Goal: Task Accomplishment & Management: Use online tool/utility

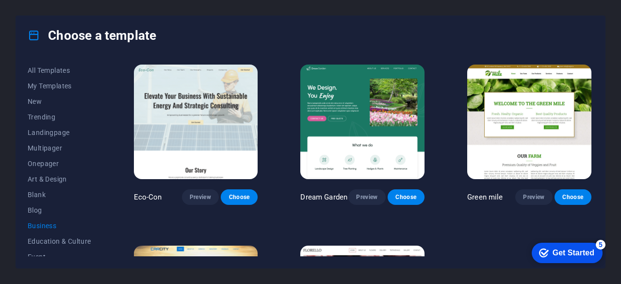
scroll to position [32, 0]
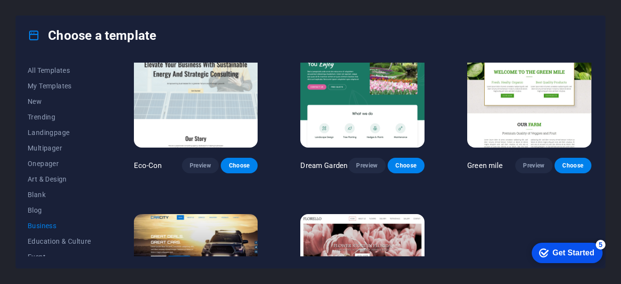
click at [35, 103] on span "New" at bounding box center [60, 102] width 64 height 8
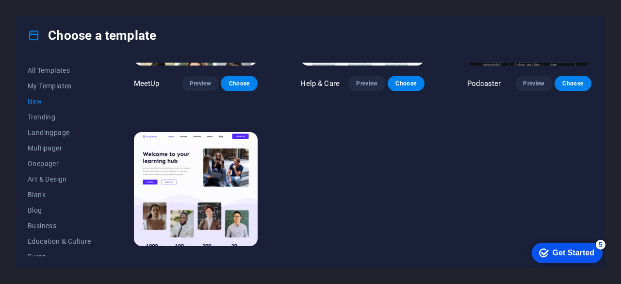
scroll to position [669, 0]
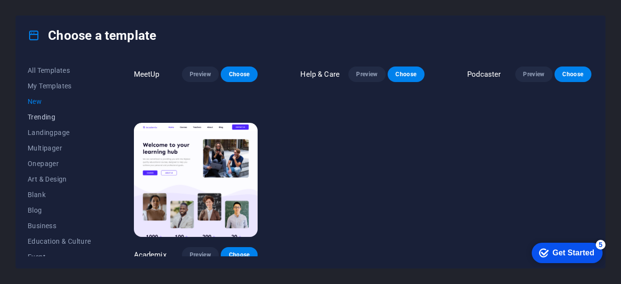
click at [47, 116] on span "Trending" at bounding box center [60, 117] width 64 height 8
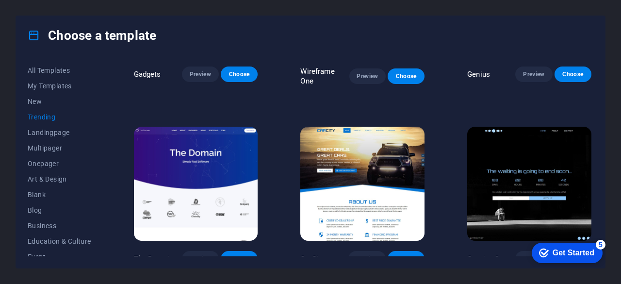
scroll to position [310, 0]
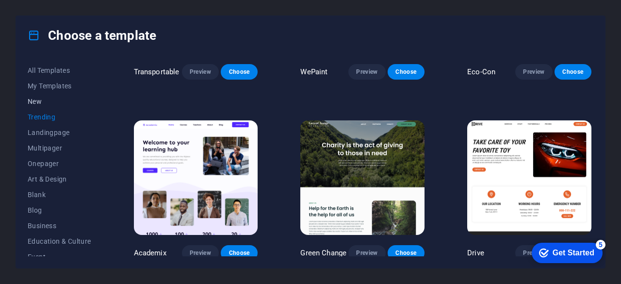
click at [35, 103] on span "New" at bounding box center [60, 102] width 64 height 8
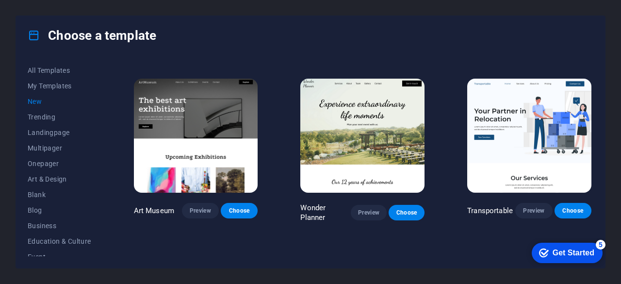
scroll to position [171, 0]
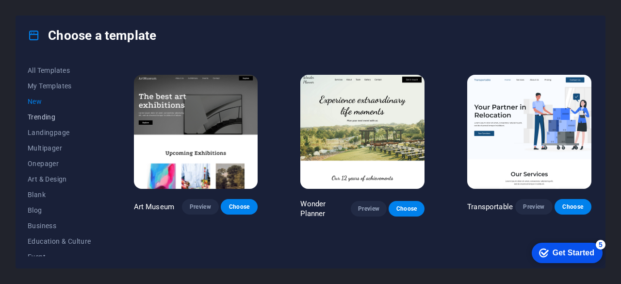
click at [44, 117] on span "Trending" at bounding box center [60, 117] width 64 height 8
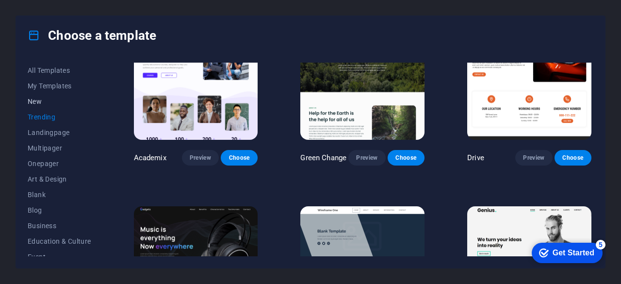
scroll to position [404, 0]
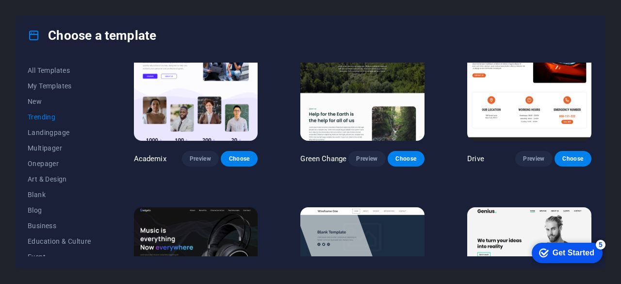
click at [449, 51] on div "Choose a template" at bounding box center [310, 35] width 589 height 39
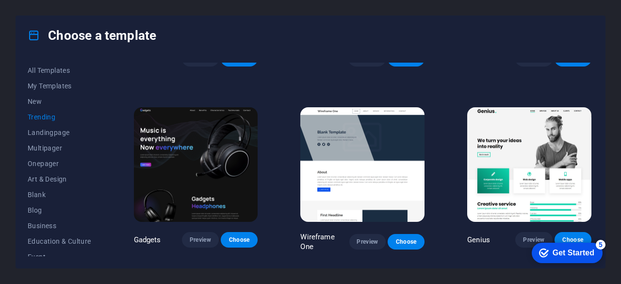
scroll to position [508, 0]
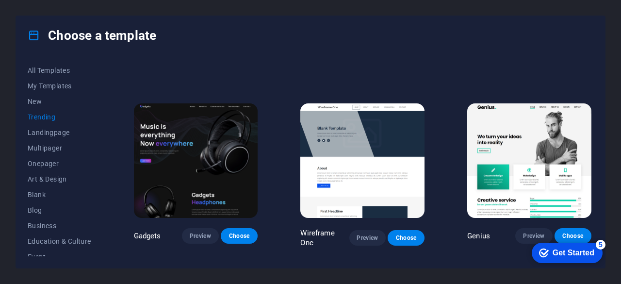
click at [229, 165] on img at bounding box center [196, 160] width 124 height 115
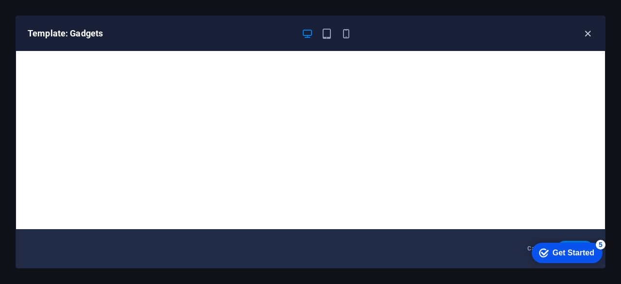
click at [585, 34] on icon "button" at bounding box center [587, 33] width 11 height 11
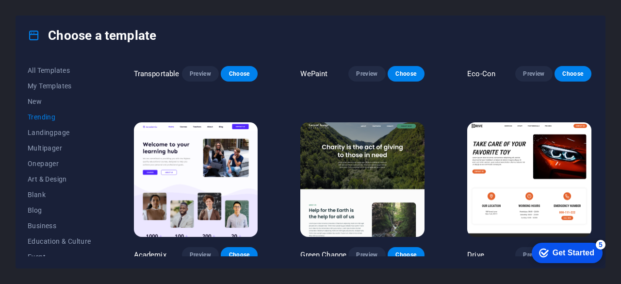
scroll to position [304, 0]
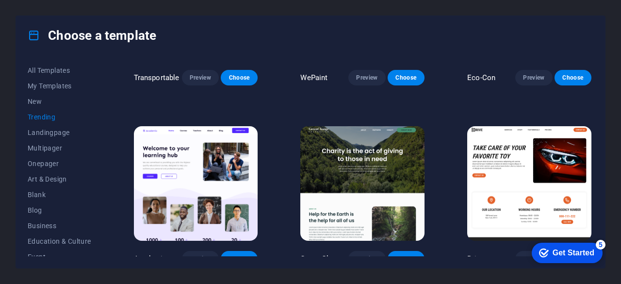
click at [547, 177] on img at bounding box center [529, 183] width 124 height 115
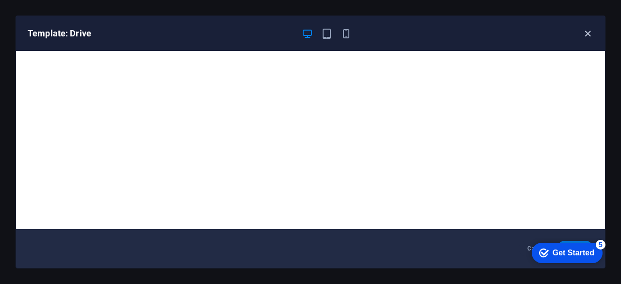
click at [590, 33] on icon "button" at bounding box center [587, 33] width 11 height 11
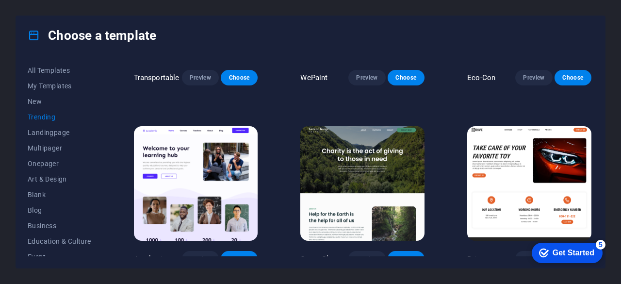
click at [389, 190] on img at bounding box center [362, 183] width 124 height 115
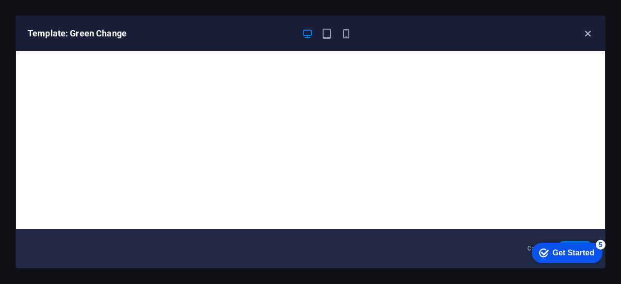
click at [590, 31] on icon "button" at bounding box center [587, 33] width 11 height 11
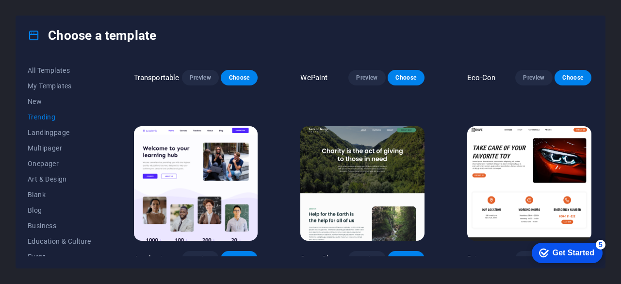
click at [220, 194] on img at bounding box center [196, 183] width 124 height 115
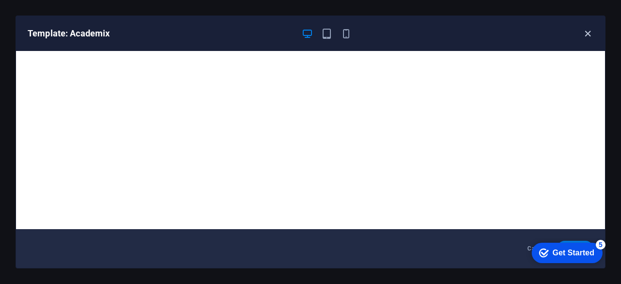
click at [586, 33] on icon "button" at bounding box center [587, 33] width 11 height 11
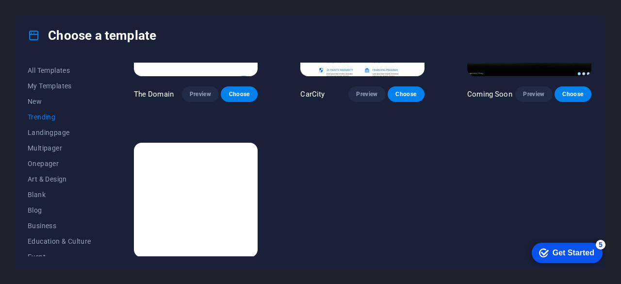
scroll to position [857, 0]
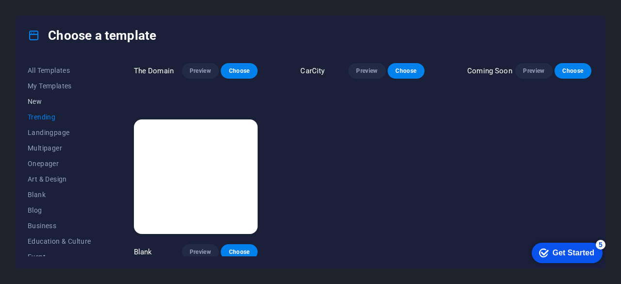
click at [33, 103] on span "New" at bounding box center [60, 102] width 64 height 8
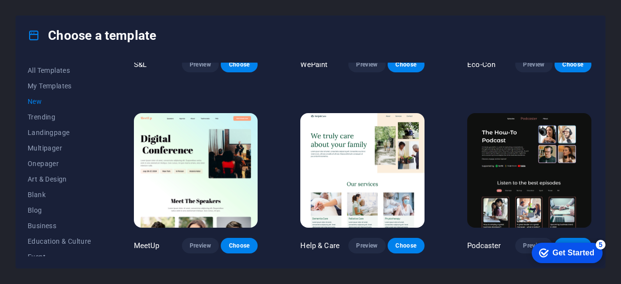
scroll to position [498, 0]
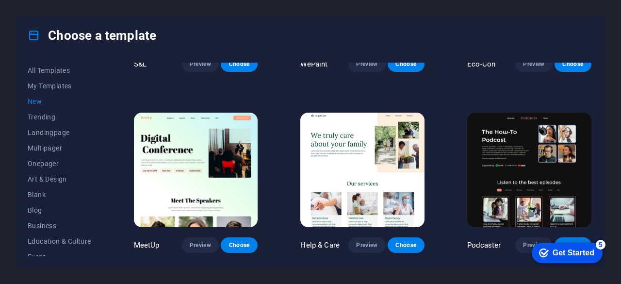
click at [545, 188] on img at bounding box center [529, 170] width 124 height 115
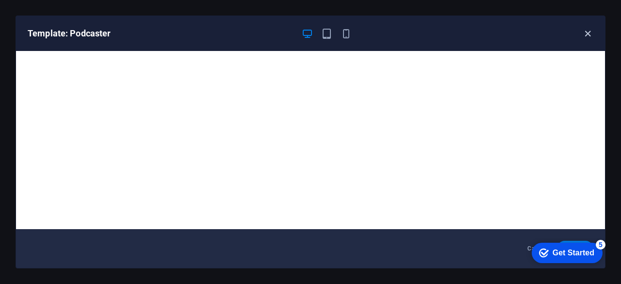
click at [588, 35] on icon "button" at bounding box center [587, 33] width 11 height 11
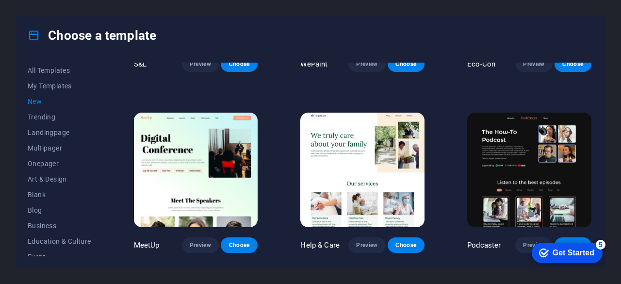
click at [385, 166] on img at bounding box center [362, 170] width 124 height 115
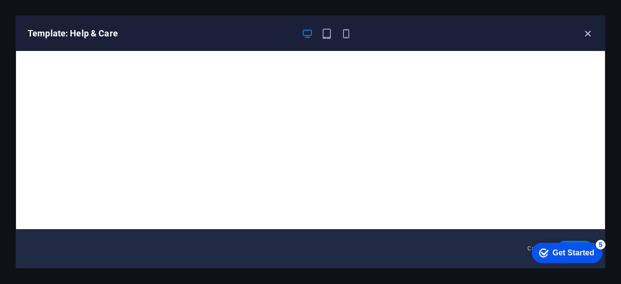
click at [592, 33] on icon "button" at bounding box center [587, 33] width 11 height 11
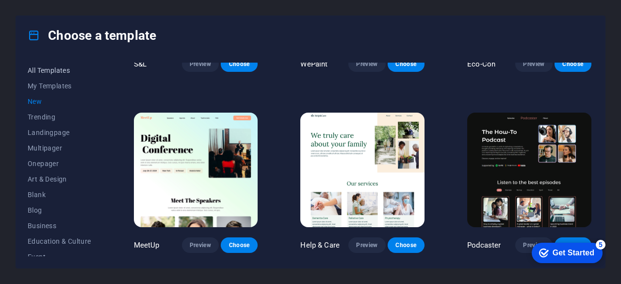
click at [59, 70] on span "All Templates" at bounding box center [60, 70] width 64 height 8
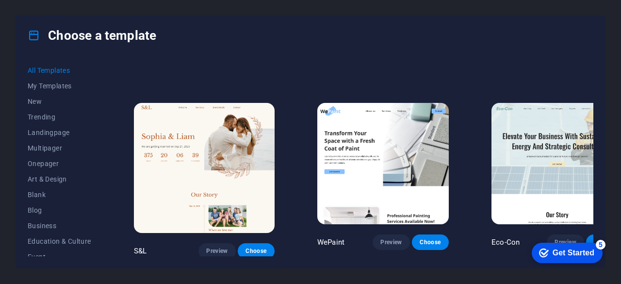
scroll to position [355, 0]
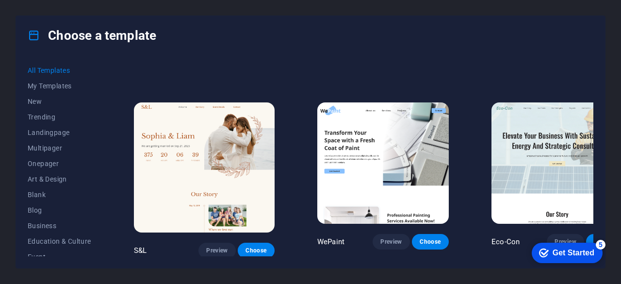
click at [546, 148] on img at bounding box center [558, 162] width 132 height 121
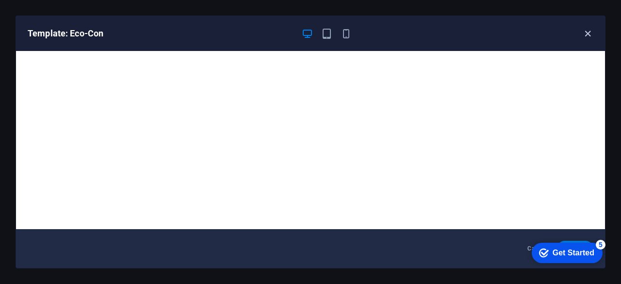
click at [591, 35] on icon "button" at bounding box center [587, 33] width 11 height 11
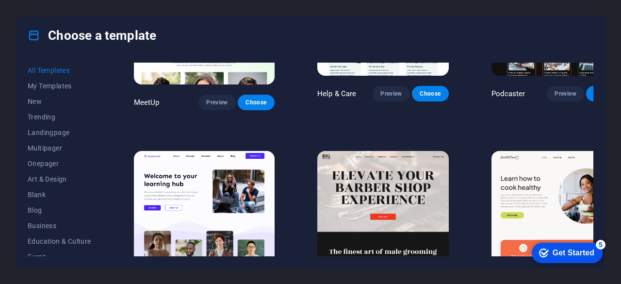
scroll to position [702, 0]
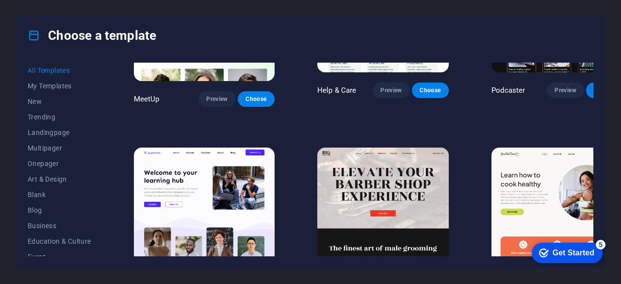
click at [544, 168] on img at bounding box center [558, 208] width 132 height 121
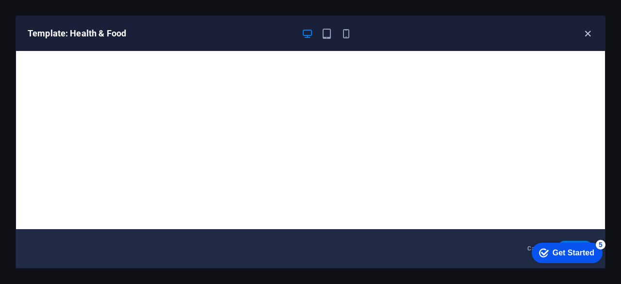
click at [582, 28] on icon "button" at bounding box center [587, 33] width 11 height 11
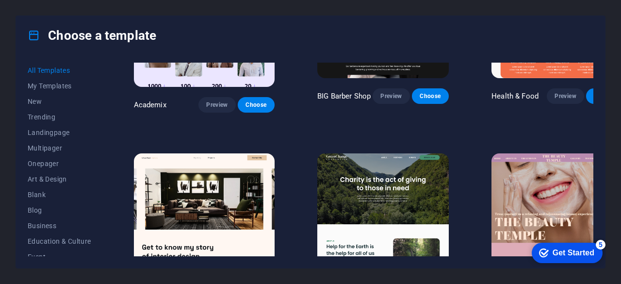
scroll to position [894, 0]
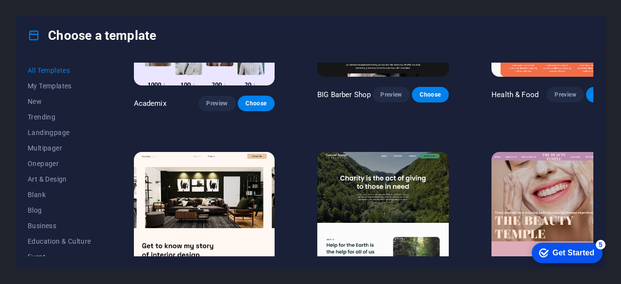
click at [525, 152] on img at bounding box center [558, 212] width 132 height 121
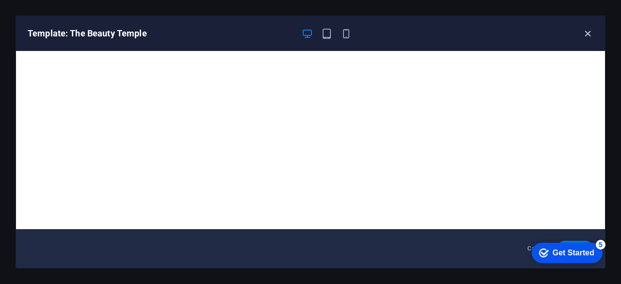
click at [587, 31] on icon "button" at bounding box center [587, 33] width 11 height 11
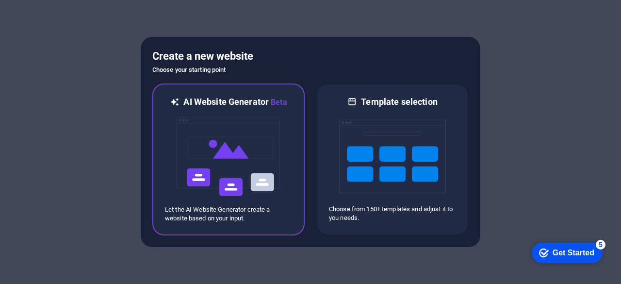
click at [270, 203] on img at bounding box center [228, 156] width 107 height 97
click at [180, 230] on div "AI Website Generator Beta Let the AI Website Generator create a website based o…" at bounding box center [228, 159] width 152 height 152
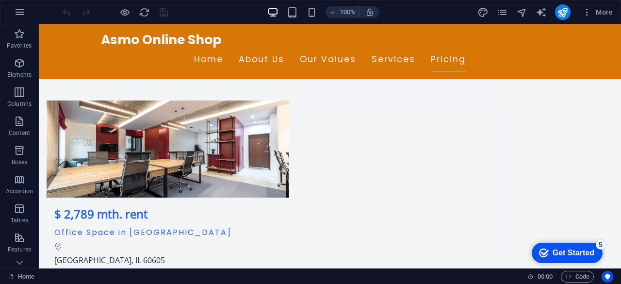
scroll to position [6199, 0]
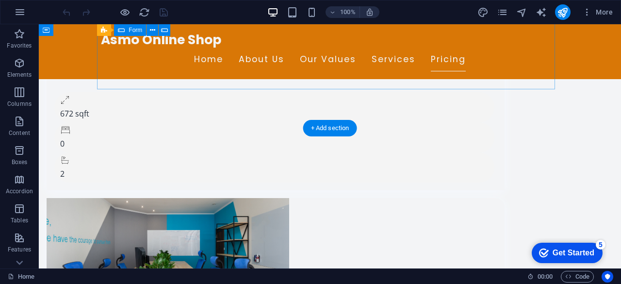
scroll to position [6400, 0]
click at [125, 10] on icon "button" at bounding box center [124, 12] width 11 height 11
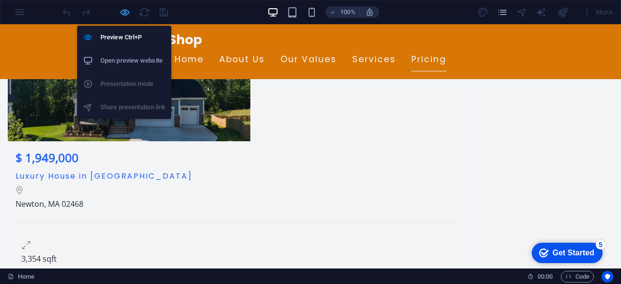
scroll to position [5434, 0]
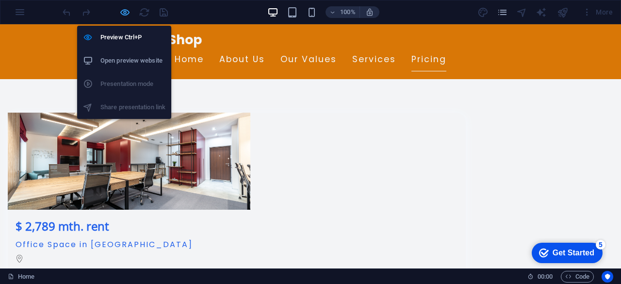
click at [124, 14] on icon "button" at bounding box center [124, 12] width 11 height 11
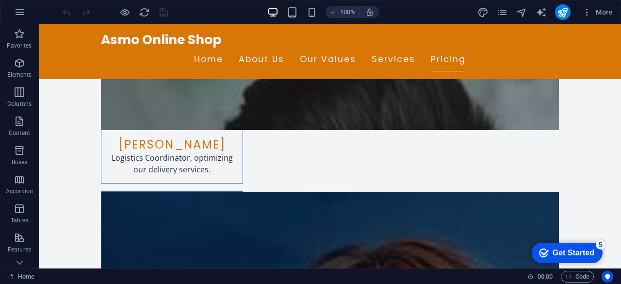
scroll to position [3949, 0]
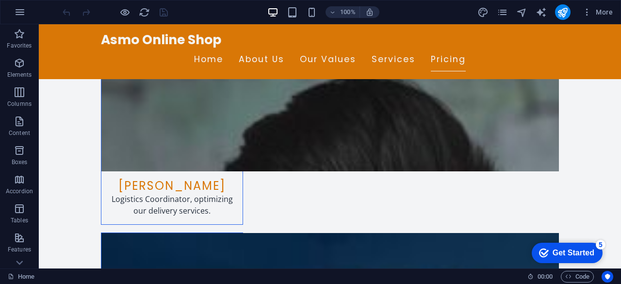
click at [265, 49] on nav "Home About Us Our Values Services Pricing" at bounding box center [330, 60] width 458 height 24
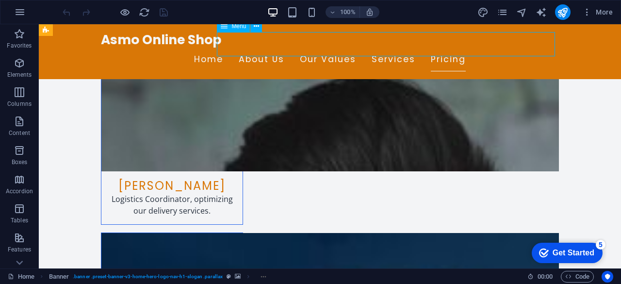
click at [269, 48] on nav "Home About Us Our Values Services Pricing" at bounding box center [330, 60] width 458 height 24
click at [260, 48] on nav "Home About Us Our Values Services Pricing" at bounding box center [330, 60] width 458 height 24
click at [264, 48] on nav "Home About Us Our Values Services Pricing" at bounding box center [330, 60] width 458 height 24
click at [18, 67] on icon "button" at bounding box center [20, 63] width 12 height 12
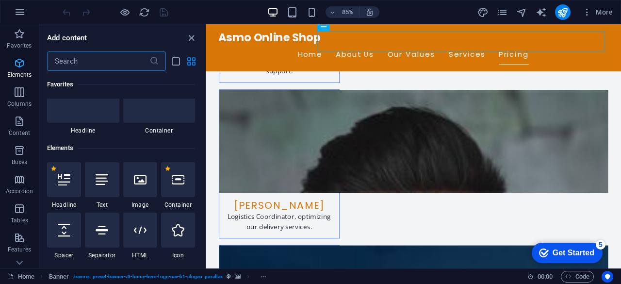
scroll to position [103, 0]
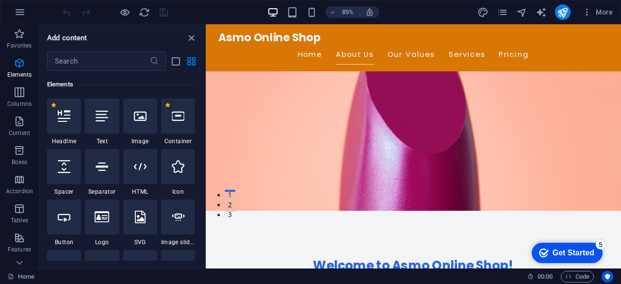
scroll to position [0, 0]
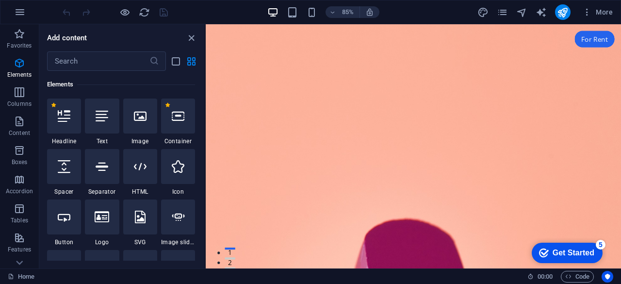
click at [559, 250] on div "Get Started" at bounding box center [574, 252] width 42 height 9
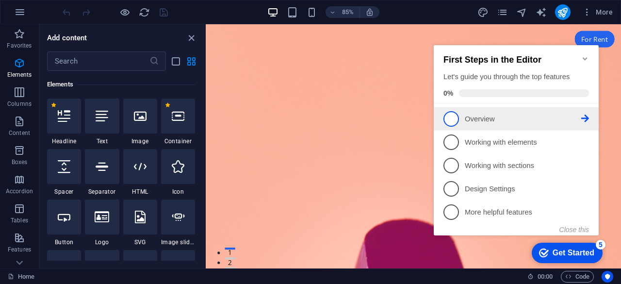
click at [449, 124] on span "1" at bounding box center [452, 119] width 16 height 16
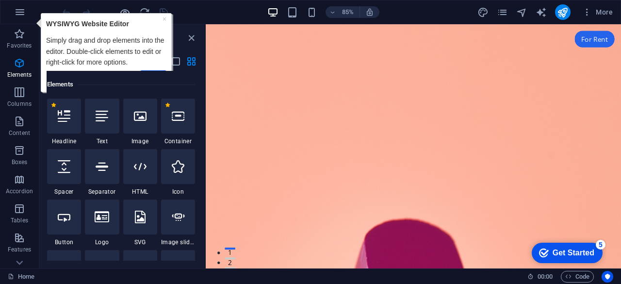
click at [549, 253] on div "checkmark Get Started 5" at bounding box center [566, 253] width 55 height 10
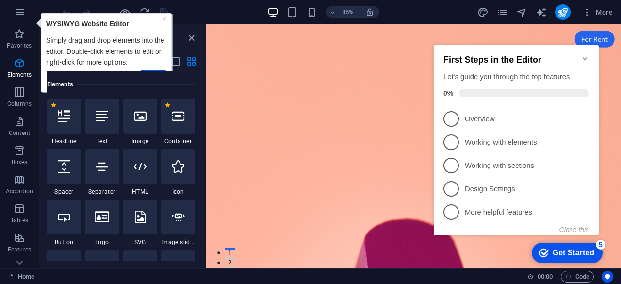
click at [158, 68] on div "Next" at bounding box center [106, 76] width 120 height 19
click at [158, 71] on div "Elements" at bounding box center [121, 84] width 148 height 27
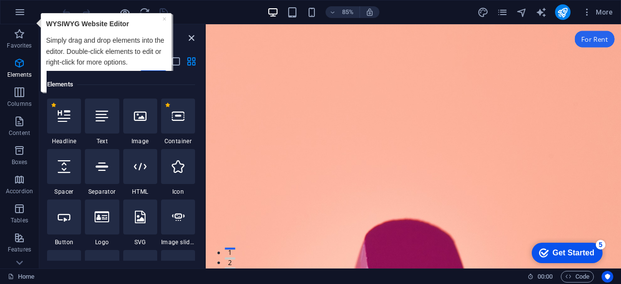
click at [189, 37] on icon "close panel" at bounding box center [191, 38] width 11 height 11
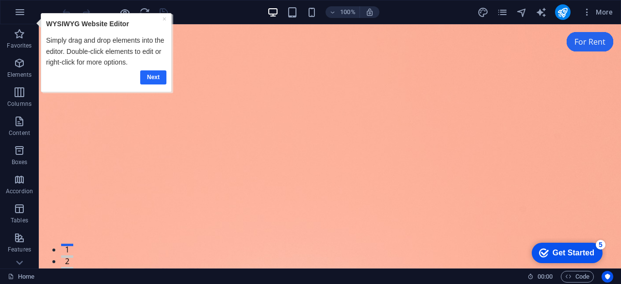
click at [151, 74] on link "Next" at bounding box center [153, 77] width 26 height 14
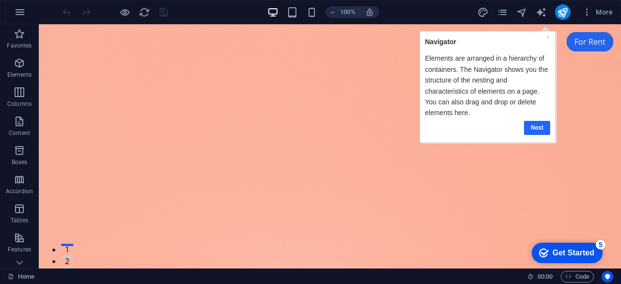
click at [533, 126] on link "Next" at bounding box center [537, 128] width 26 height 14
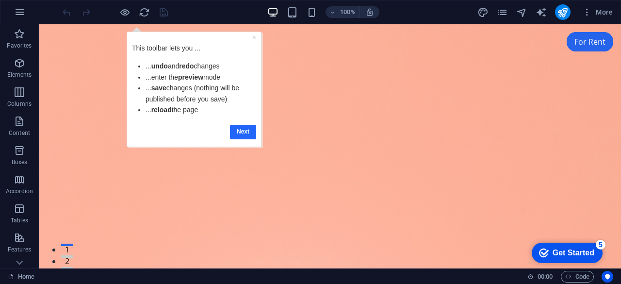
click at [244, 132] on link "Next" at bounding box center [243, 131] width 26 height 14
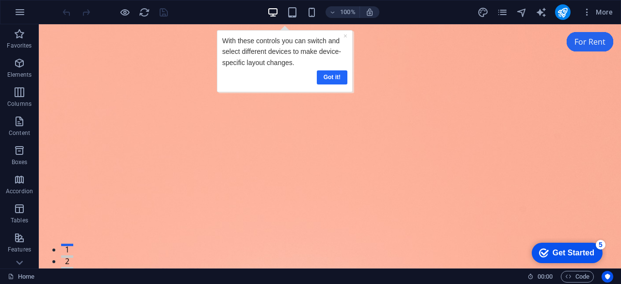
click at [328, 80] on link "Got it!" at bounding box center [331, 77] width 31 height 14
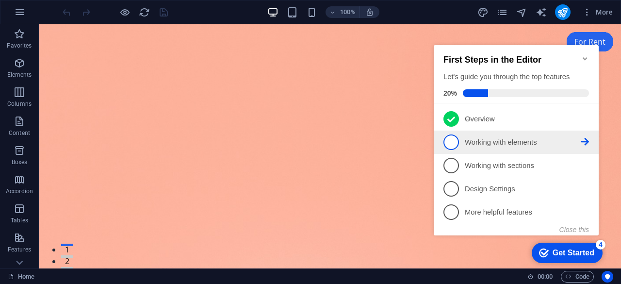
click at [450, 141] on span "2" at bounding box center [452, 142] width 16 height 16
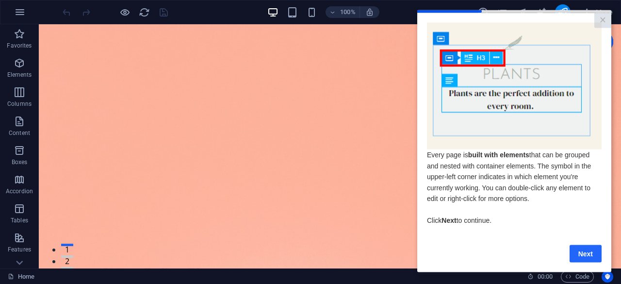
click at [585, 259] on link "Next" at bounding box center [586, 253] width 32 height 17
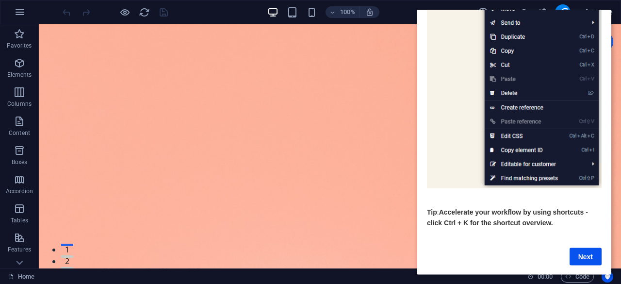
scroll to position [156, 0]
click at [582, 247] on link "Next" at bounding box center [586, 255] width 32 height 17
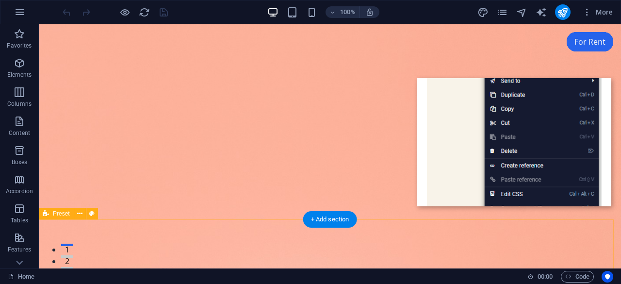
scroll to position [0, 0]
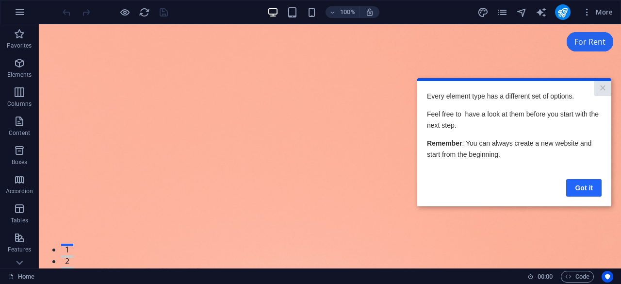
click at [582, 194] on link "Got it" at bounding box center [583, 187] width 35 height 17
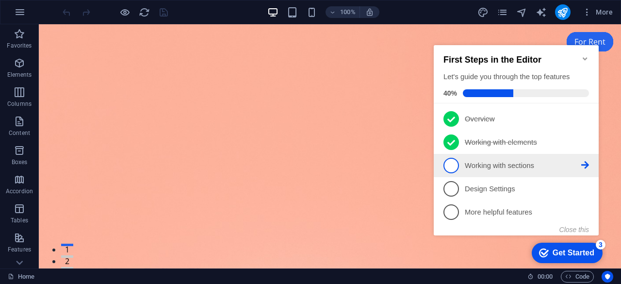
click at [456, 165] on span "3" at bounding box center [452, 166] width 16 height 16
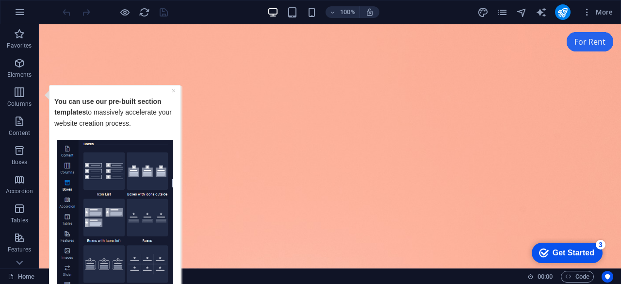
drag, startPoint x: 181, startPoint y: 206, endPoint x: 184, endPoint y: 265, distance: 59.8
click html "× You can use our pre-built section templates to massively accelerate your webs…"
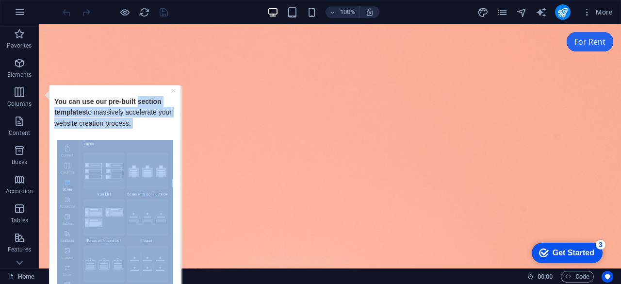
drag, startPoint x: 131, startPoint y: 91, endPoint x: 123, endPoint y: 36, distance: 55.0
click html "× You can use our pre-built section templates to massively accelerate your webs…"
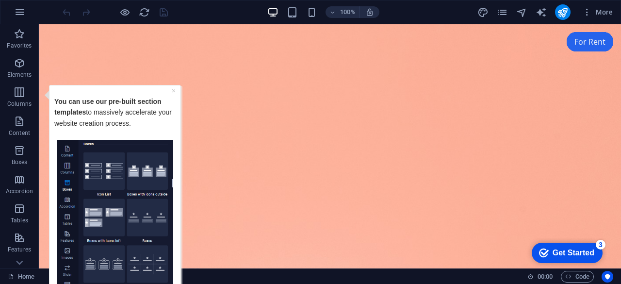
drag, startPoint x: 46, startPoint y: 94, endPoint x: 44, endPoint y: 66, distance: 28.2
click html "× You can use our pre-built section templates to massively accelerate your webs…"
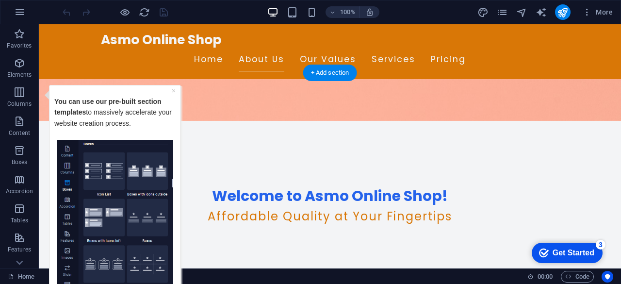
scroll to position [148, 0]
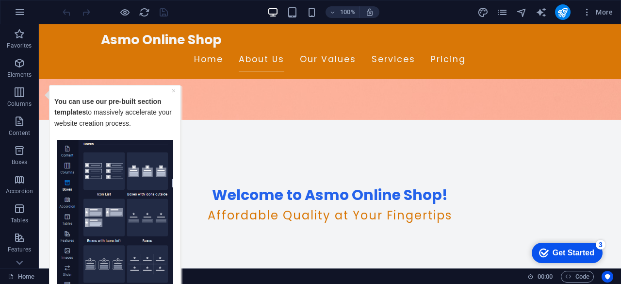
click at [173, 192] on img "Tooltip" at bounding box center [115, 213] width 116 height 148
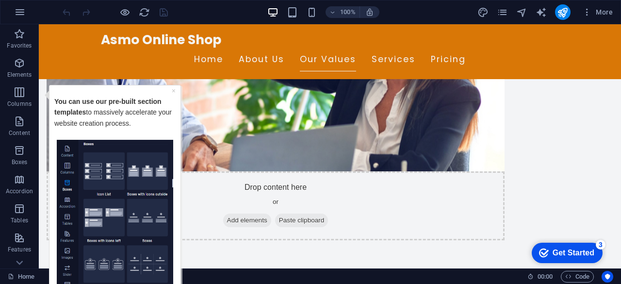
scroll to position [495, 0]
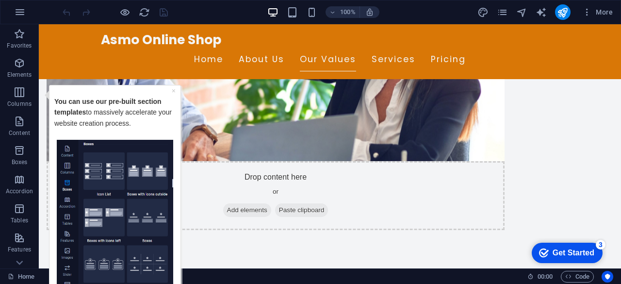
drag, startPoint x: 181, startPoint y: 280, endPoint x: 181, endPoint y: 286, distance: 6.8
click at [181, 283] on div "× You can use our pre-built section templates to massively accelerate your webs…" at bounding box center [115, 208] width 132 height 249
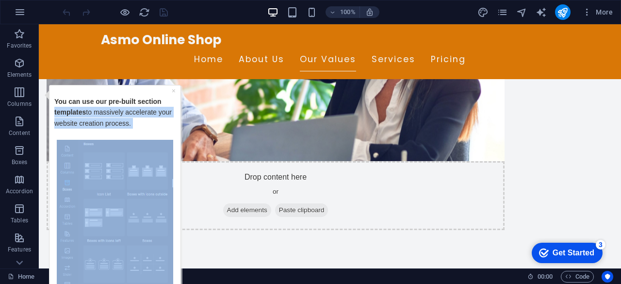
drag, startPoint x: 163, startPoint y: 87, endPoint x: 159, endPoint y: 53, distance: 34.7
click html "× You can use our pre-built section templates to massively accelerate your webs…"
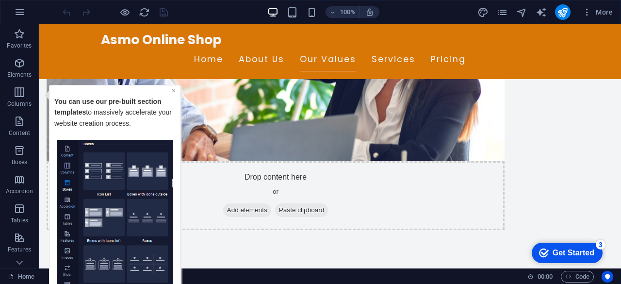
click at [173, 92] on link "×" at bounding box center [174, 90] width 4 height 8
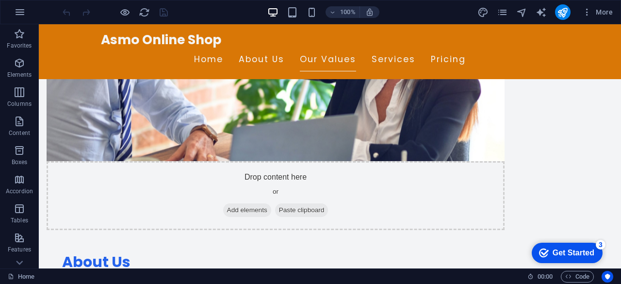
click at [579, 248] on div "Get Started" at bounding box center [574, 252] width 42 height 9
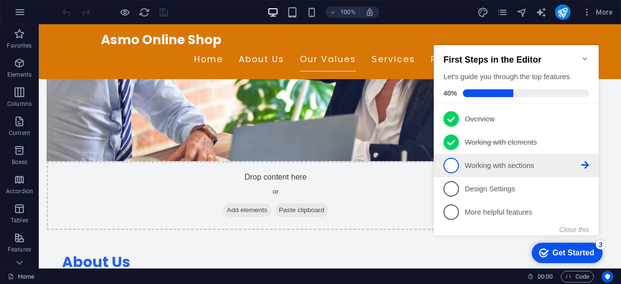
click at [448, 165] on span "3" at bounding box center [452, 166] width 16 height 16
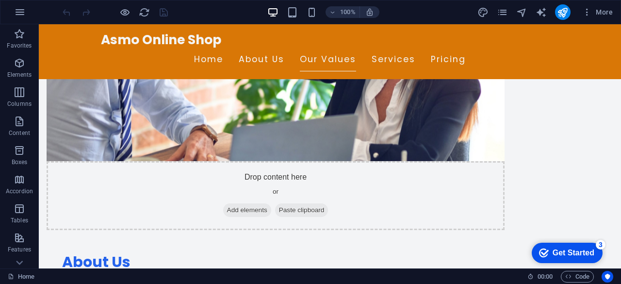
scroll to position [0, 0]
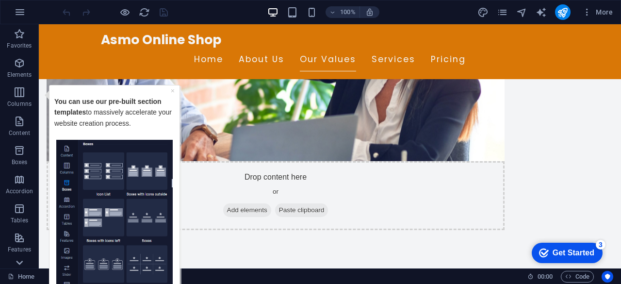
click at [22, 37] on icon at bounding box center [20, 30] width 14 height 14
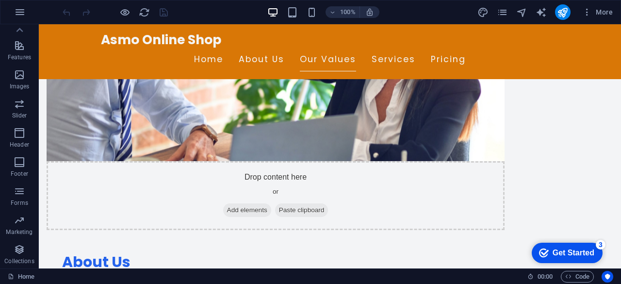
click at [572, 253] on div "Get Started" at bounding box center [574, 252] width 42 height 9
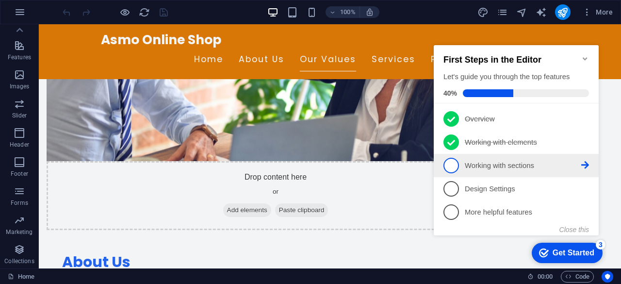
click at [454, 164] on span "3" at bounding box center [452, 166] width 16 height 16
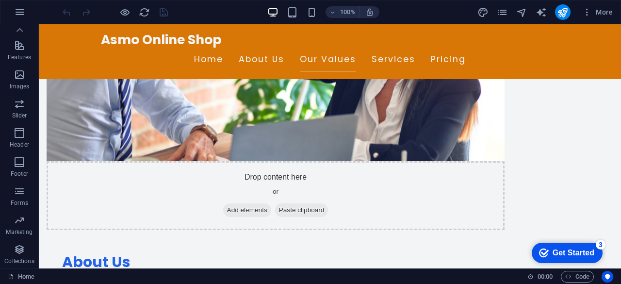
click at [555, 250] on div "Get Started" at bounding box center [574, 252] width 42 height 9
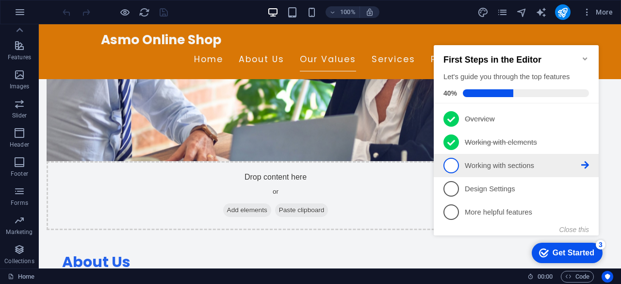
click at [450, 166] on span "3" at bounding box center [452, 166] width 16 height 16
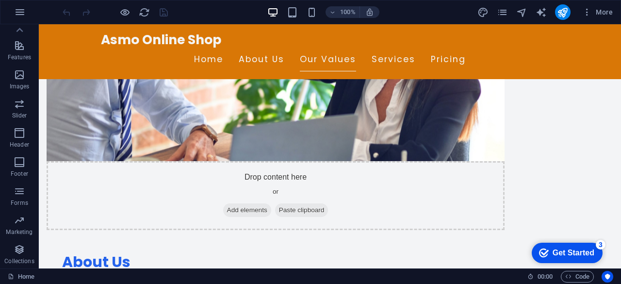
click at [567, 255] on div "Get Started" at bounding box center [574, 252] width 42 height 9
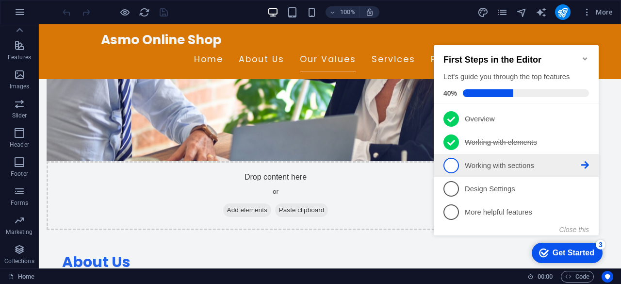
click at [452, 164] on span "3" at bounding box center [452, 166] width 16 height 16
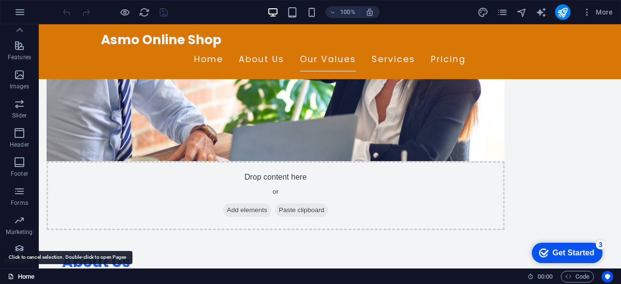
click at [31, 279] on link "Home" at bounding box center [21, 277] width 27 height 12
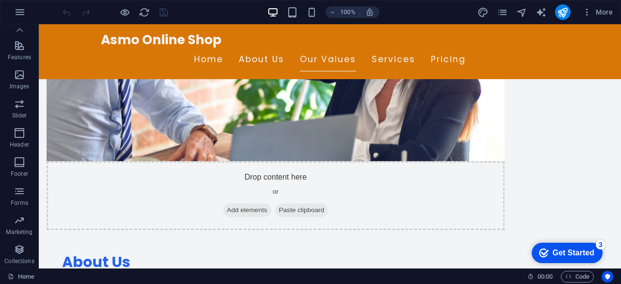
click at [575, 252] on div "Get Started" at bounding box center [574, 252] width 42 height 9
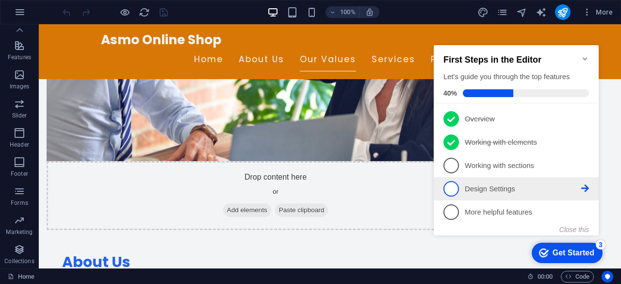
click at [451, 191] on span "4" at bounding box center [452, 189] width 16 height 16
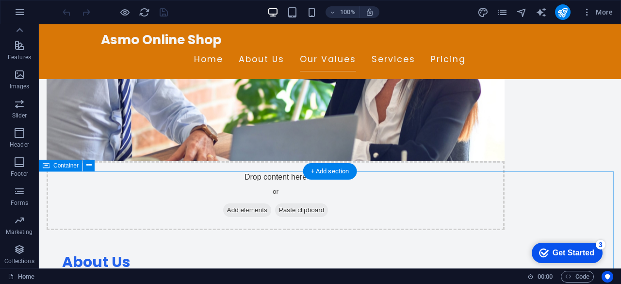
scroll to position [0, 0]
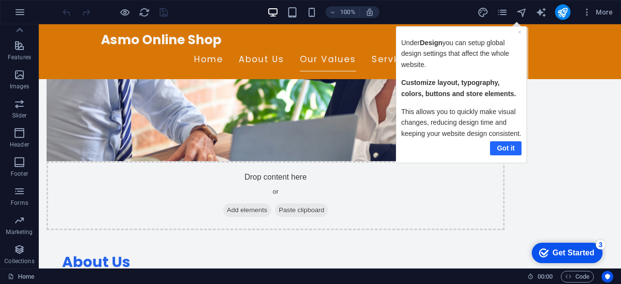
click at [510, 148] on link "Got it" at bounding box center [506, 148] width 32 height 14
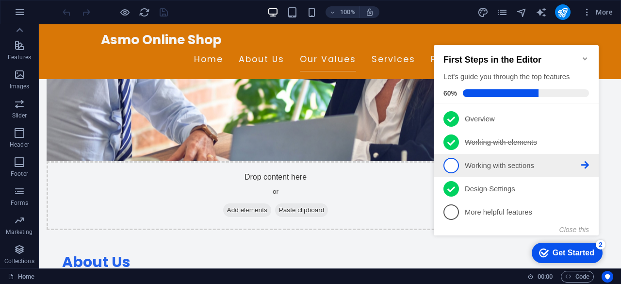
click at [450, 166] on span "3" at bounding box center [452, 166] width 16 height 16
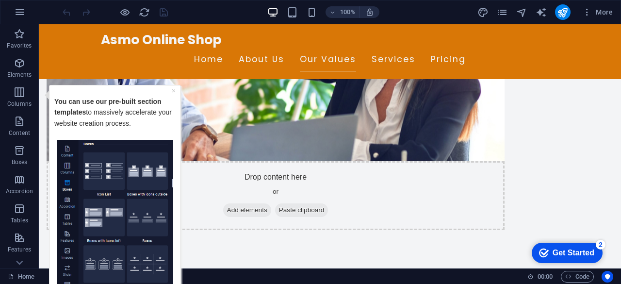
drag, startPoint x: 47, startPoint y: 94, endPoint x: 46, endPoint y: 76, distance: 18.0
click html "× You can use our pre-built section templates to massively accelerate your webs…"
drag, startPoint x: 181, startPoint y: 273, endPoint x: 181, endPoint y: 284, distance: 10.7
click at [181, 283] on div "× You can use our pre-built section templates to massively accelerate your webs…" at bounding box center [112, 209] width 141 height 250
click at [181, 282] on div "× You can use our pre-built section templates to massively accelerate your webs…" at bounding box center [112, 209] width 141 height 250
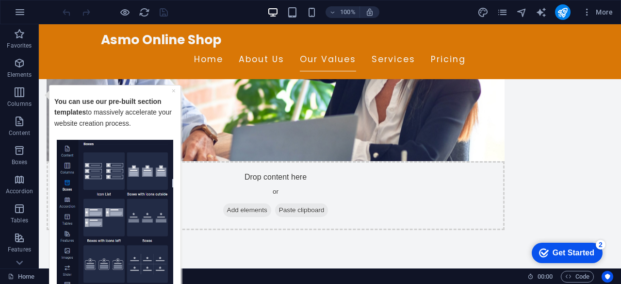
click at [181, 282] on div "× You can use our pre-built section templates to massively accelerate your webs…" at bounding box center [112, 209] width 141 height 250
click at [178, 280] on div "× You can use our pre-built section templates to massively accelerate your webs…" at bounding box center [115, 208] width 126 height 243
click at [173, 214] on img "Tooltip" at bounding box center [115, 213] width 116 height 148
click at [19, 155] on icon "button" at bounding box center [20, 151] width 12 height 12
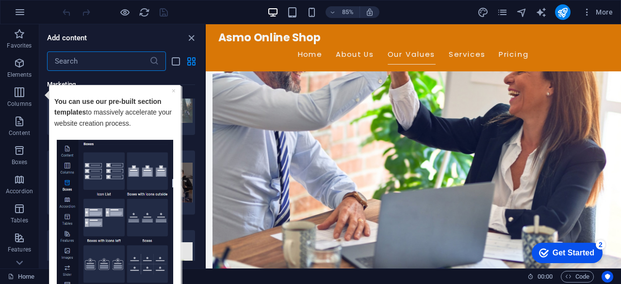
scroll to position [9299, 0]
drag, startPoint x: 182, startPoint y: 118, endPoint x: 7, endPoint y: 108, distance: 176.0
click at [182, 118] on span "Collection search" at bounding box center [159, 119] width 72 height 8
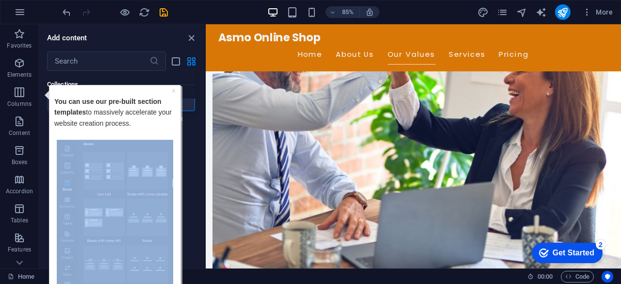
drag, startPoint x: 181, startPoint y: 246, endPoint x: 181, endPoint y: 269, distance: 23.8
click at [181, 269] on div "× You can use our pre-built section templates to massively accelerate your webs…" at bounding box center [112, 209] width 141 height 250
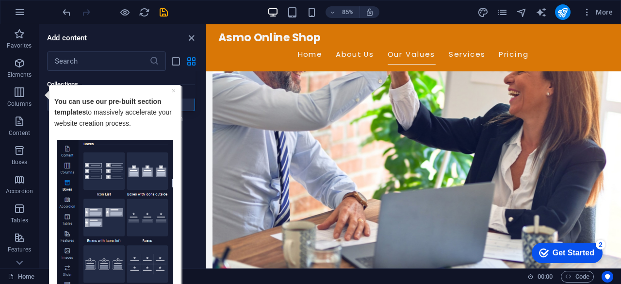
drag, startPoint x: 181, startPoint y: 273, endPoint x: 181, endPoint y: 288, distance: 15.0
click at [181, 283] on div "× You can use our pre-built section templates to massively accelerate your webs…" at bounding box center [112, 209] width 141 height 250
click at [575, 251] on div "Get Started" at bounding box center [574, 252] width 42 height 9
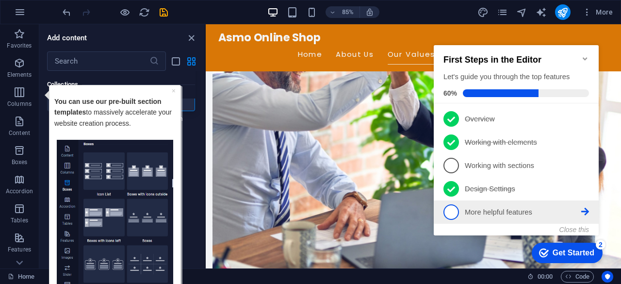
click at [452, 212] on span "5" at bounding box center [452, 212] width 16 height 16
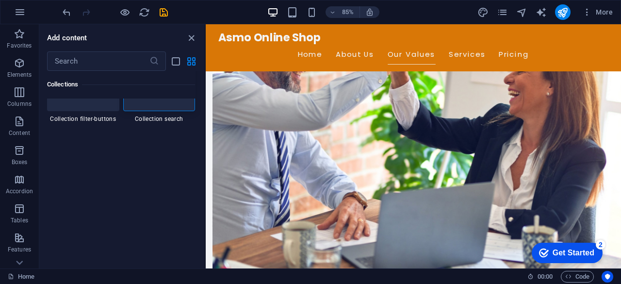
click at [574, 251] on div "Get Started" at bounding box center [574, 252] width 42 height 9
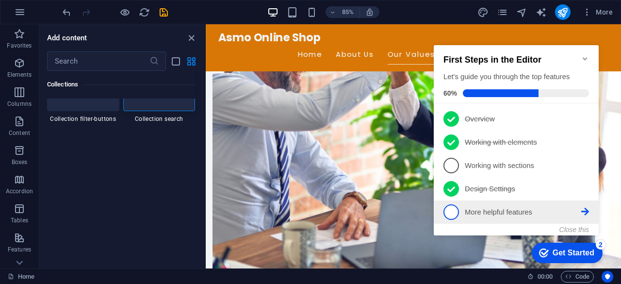
click at [451, 214] on span "5" at bounding box center [452, 212] width 16 height 16
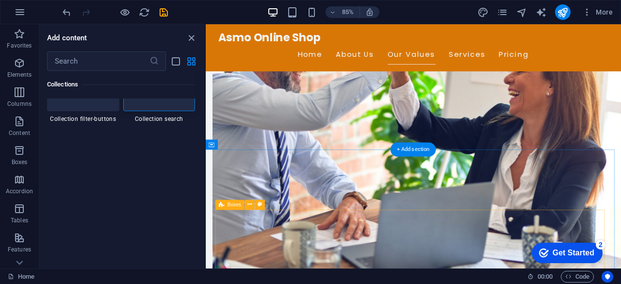
click at [577, 257] on div "Get Started" at bounding box center [574, 252] width 42 height 9
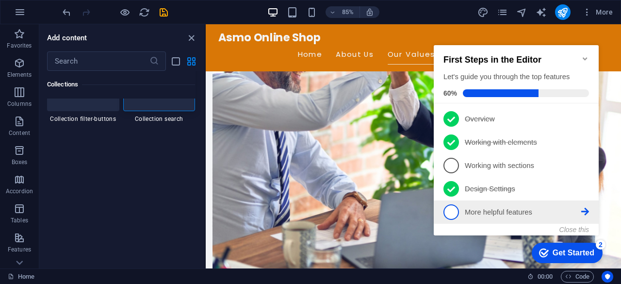
click at [453, 214] on span "5" at bounding box center [452, 212] width 16 height 16
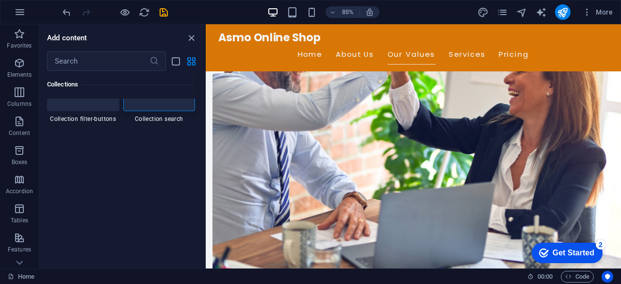
click at [575, 254] on div "Get Started" at bounding box center [574, 252] width 42 height 9
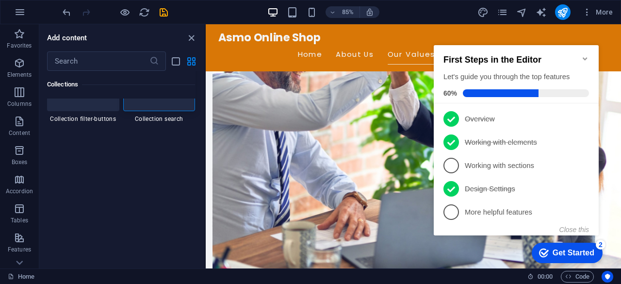
click at [450, 214] on span "5" at bounding box center [452, 212] width 16 height 16
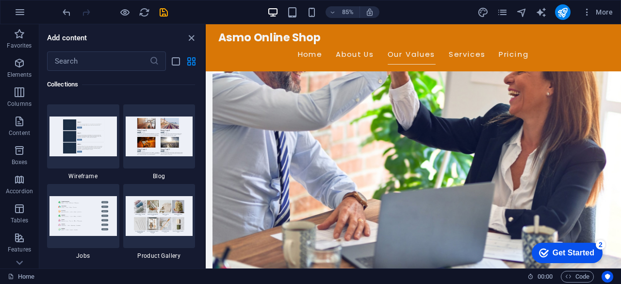
scroll to position [8898, 0]
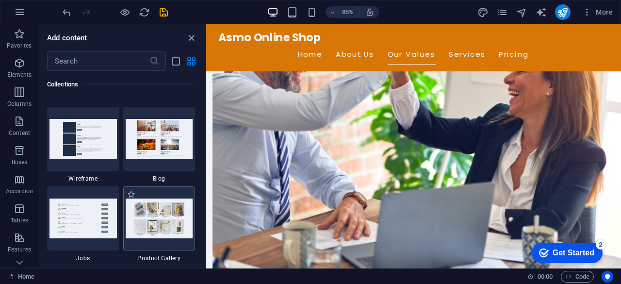
click at [170, 220] on img at bounding box center [159, 217] width 67 height 39
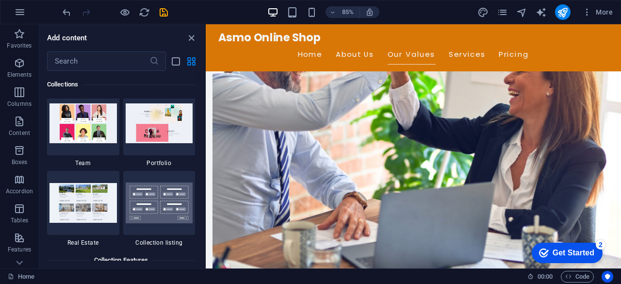
scroll to position [9068, 0]
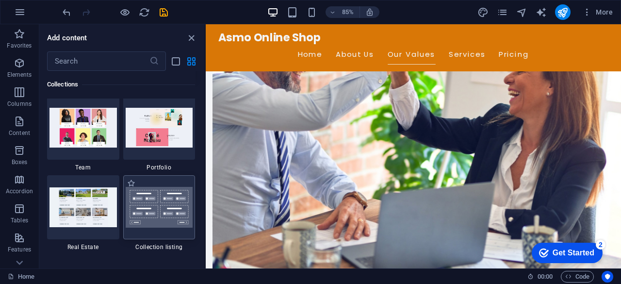
click at [167, 216] on img at bounding box center [159, 207] width 67 height 41
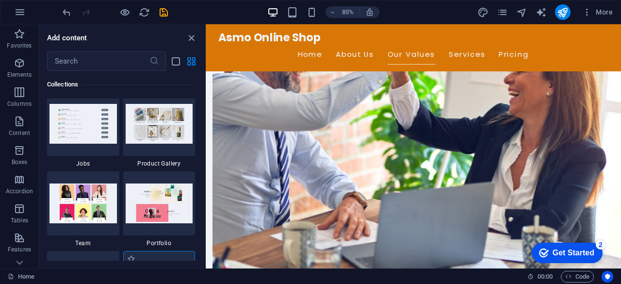
scroll to position [8991, 0]
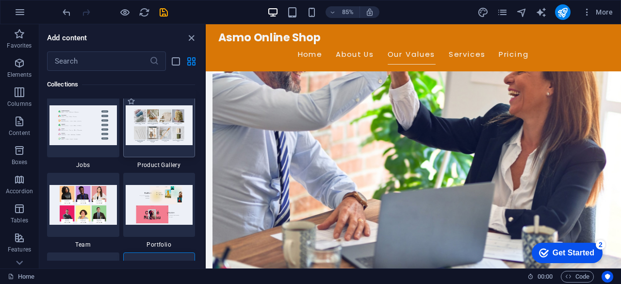
click at [175, 121] on img at bounding box center [159, 124] width 67 height 39
click at [174, 128] on img at bounding box center [159, 124] width 67 height 39
click at [173, 129] on img at bounding box center [159, 124] width 67 height 39
click at [172, 127] on img at bounding box center [159, 124] width 67 height 39
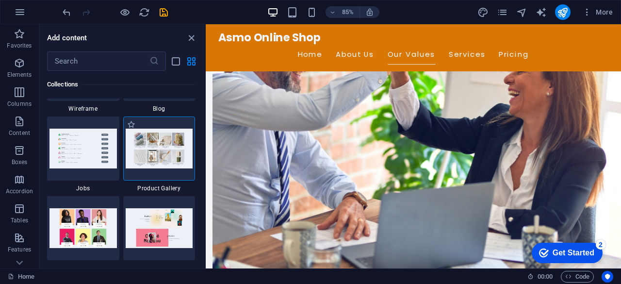
scroll to position [8948, 0]
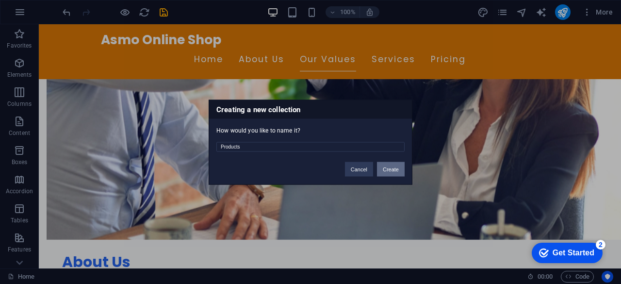
click at [395, 167] on button "Create" at bounding box center [391, 169] width 28 height 15
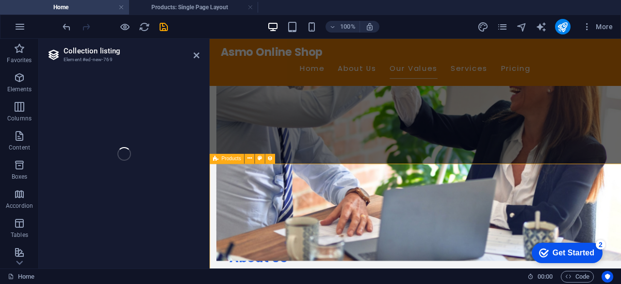
select select "68b698b76641d0f24007bb05"
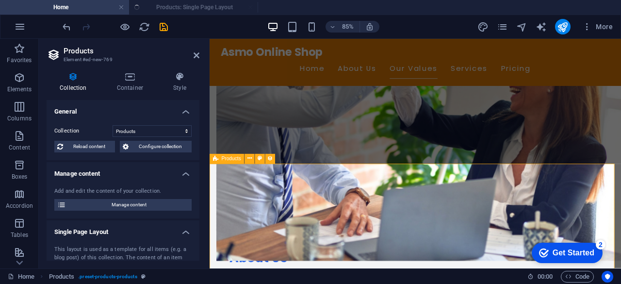
select select "createdAt_DESC"
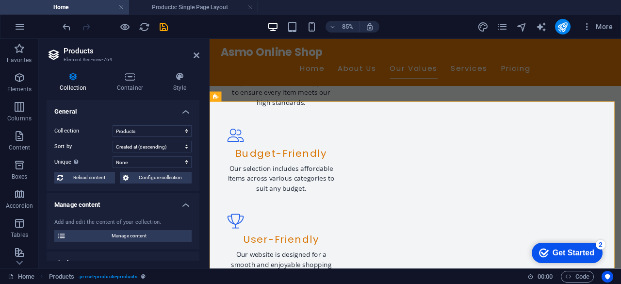
scroll to position [49, 0]
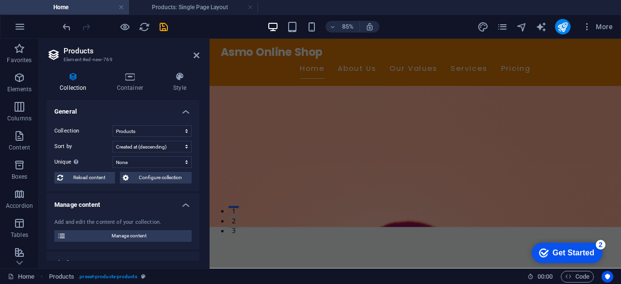
click at [545, 254] on icon "checkmark" at bounding box center [544, 253] width 10 height 10
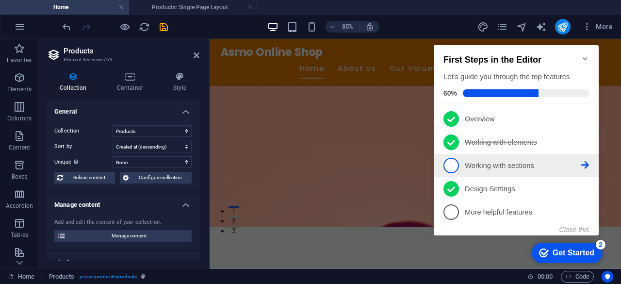
click at [450, 165] on span "3" at bounding box center [452, 166] width 16 height 16
